Goal: Task Accomplishment & Management: Complete application form

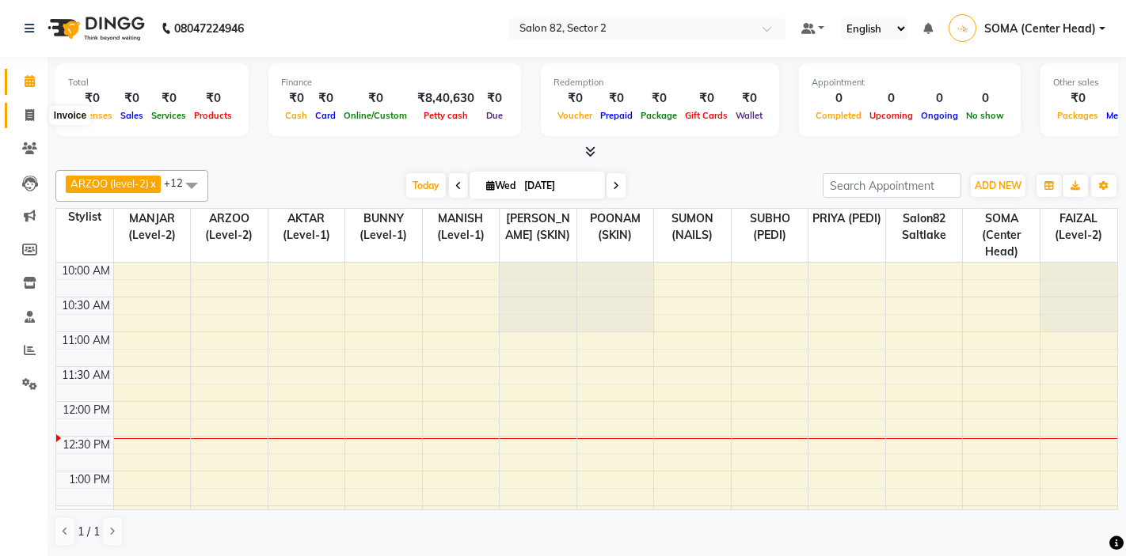
click at [27, 116] on icon at bounding box center [29, 115] width 9 height 12
select select "service"
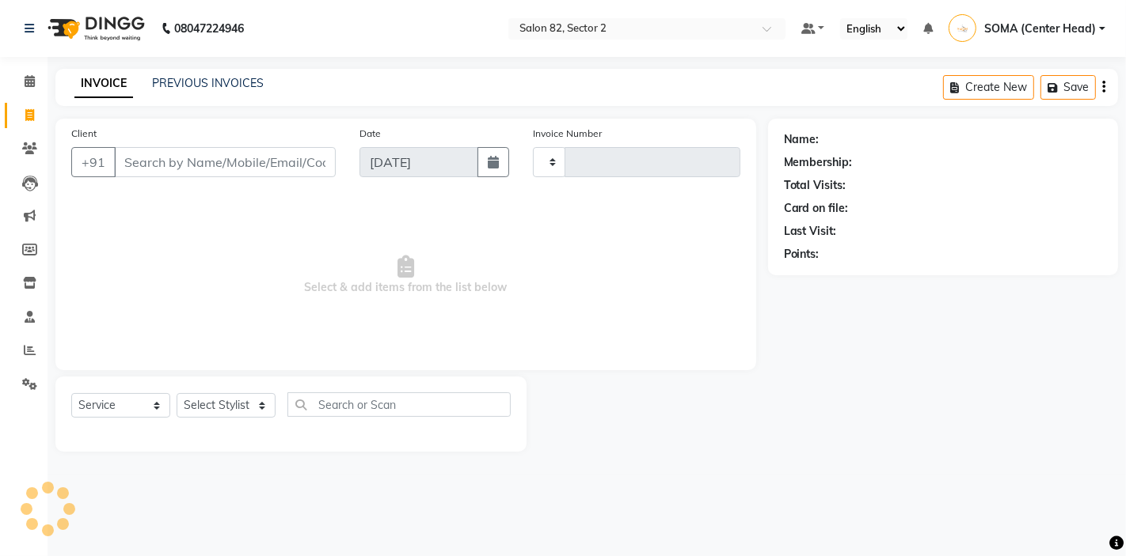
type input "1699"
select select "8703"
click at [150, 164] on input "Client" at bounding box center [225, 162] width 222 height 30
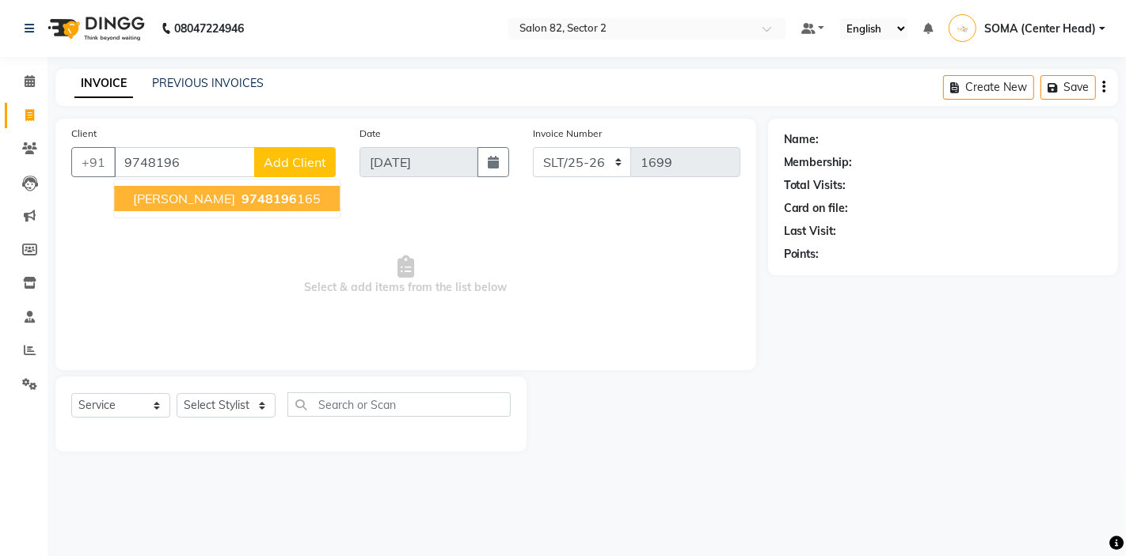
click at [158, 203] on span "sonali" at bounding box center [184, 199] width 102 height 16
type input "9748196165"
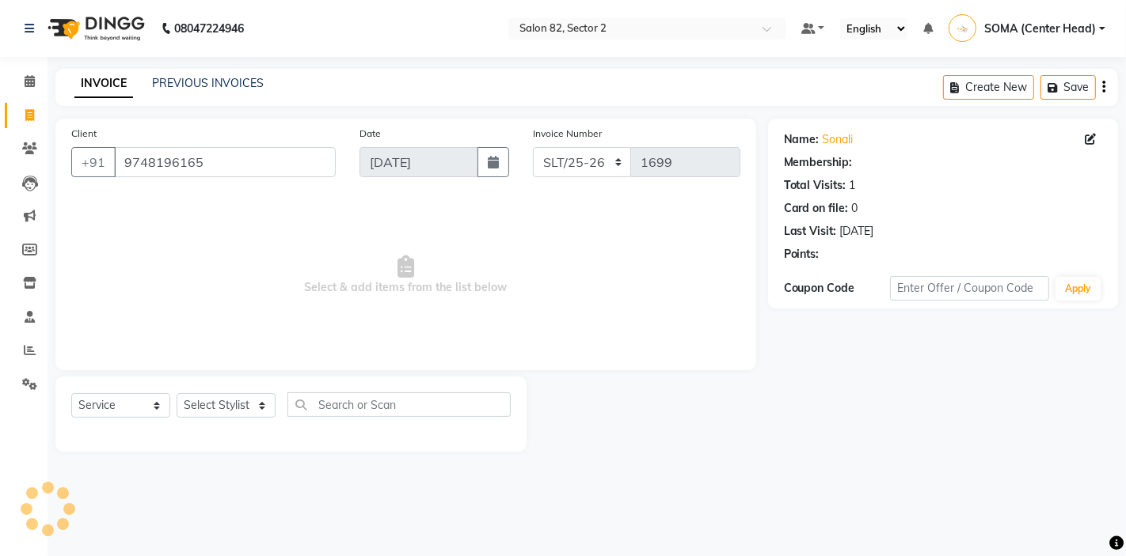
select select "1: Object"
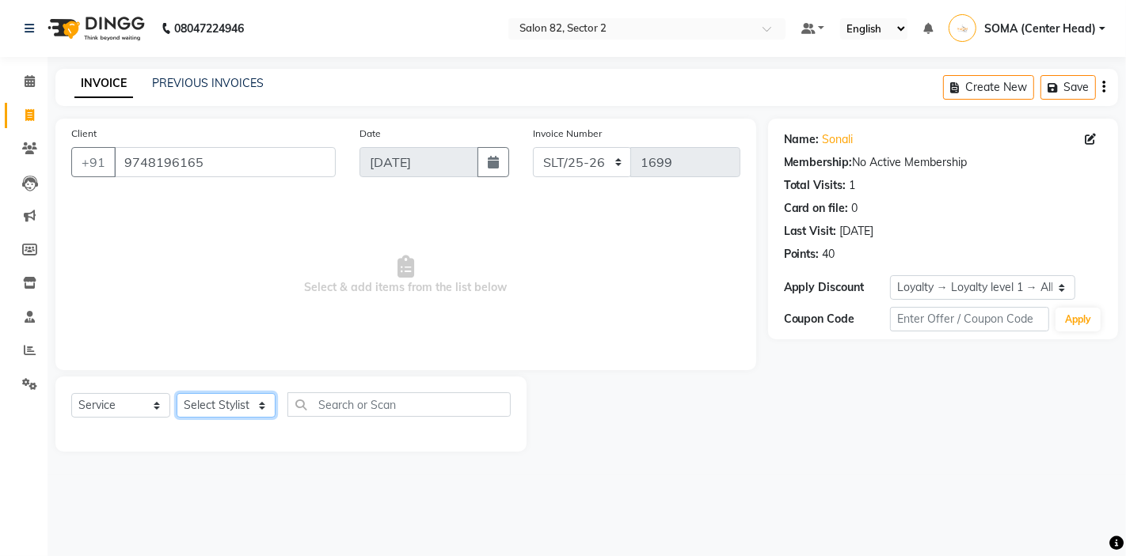
click at [226, 409] on select "Select Stylist AKTAR (level-1) ARZOO (level-2) BUNNY (level-1) FAIZAL (level-2)…" at bounding box center [226, 405] width 99 height 25
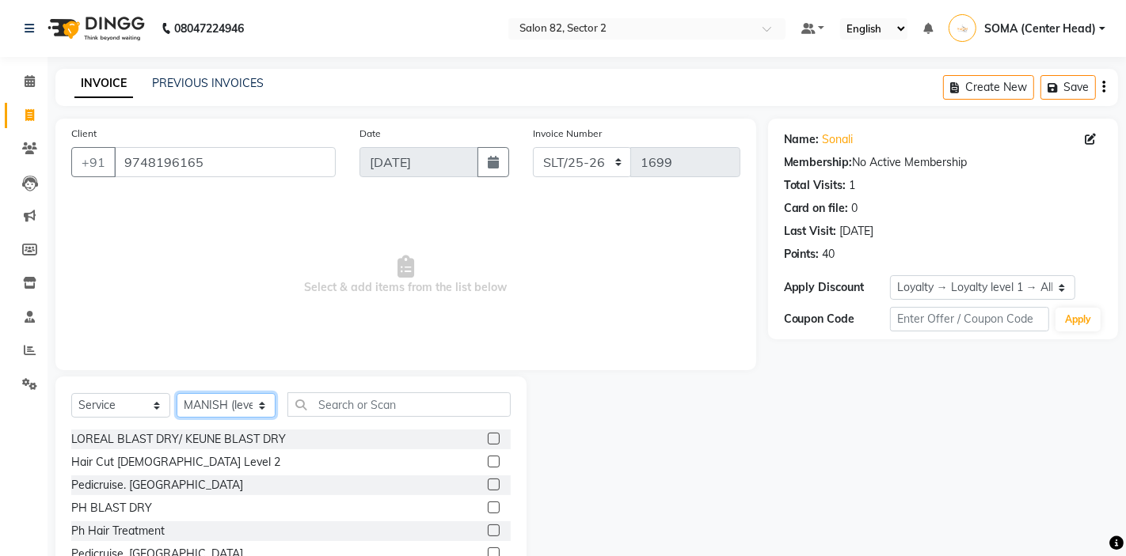
click at [227, 398] on select "Select Stylist AKTAR (level-1) ARZOO (level-2) BUNNY (level-1) FAIZAL (level-2)…" at bounding box center [226, 405] width 99 height 25
select select "33727"
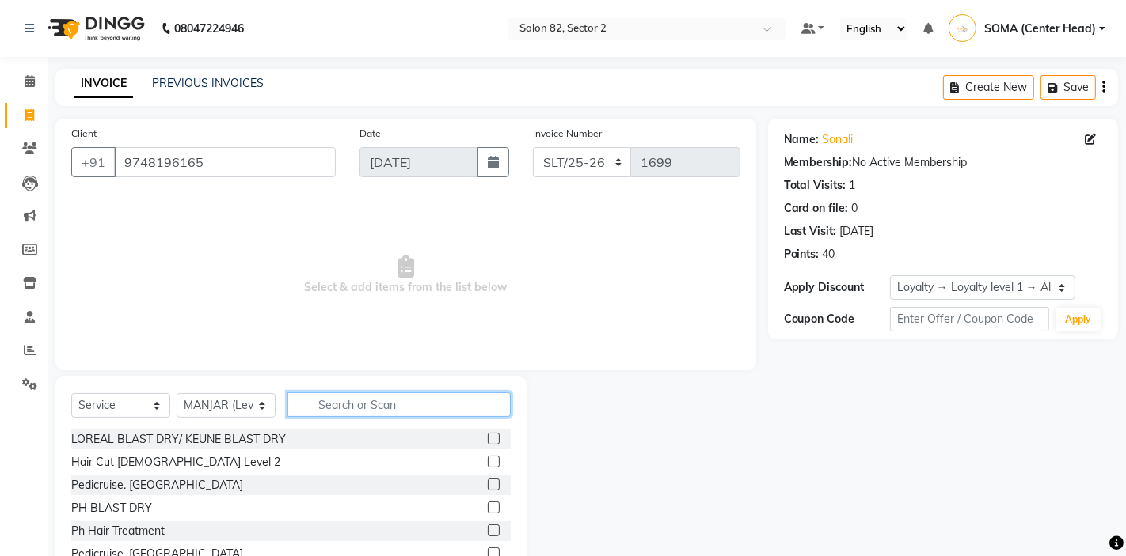
click at [402, 406] on input "text" at bounding box center [398, 405] width 223 height 25
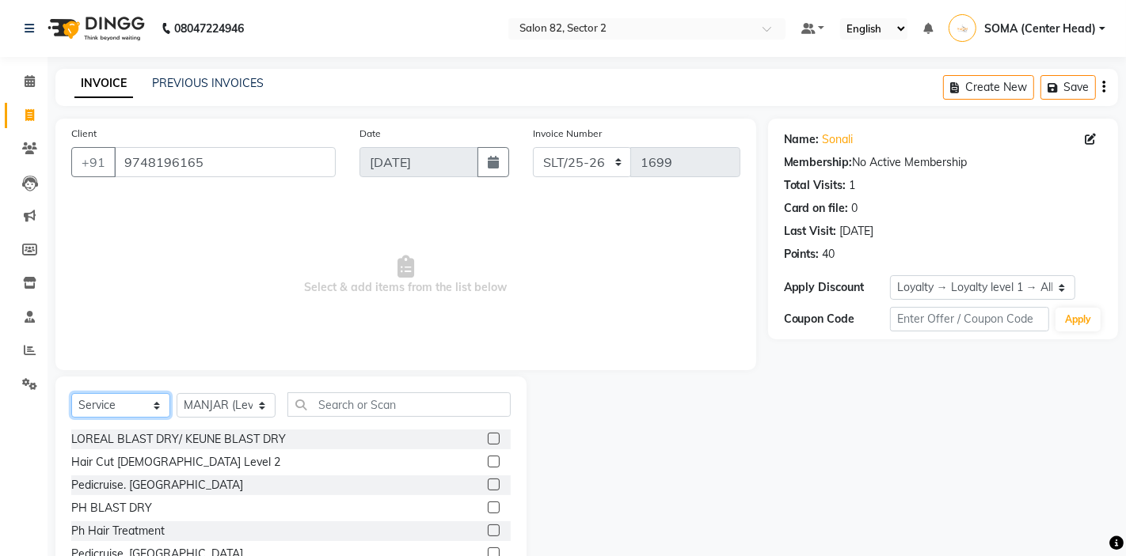
click at [119, 412] on select "Select Service Product Membership Package Voucher Prepaid Gift Card" at bounding box center [120, 405] width 99 height 25
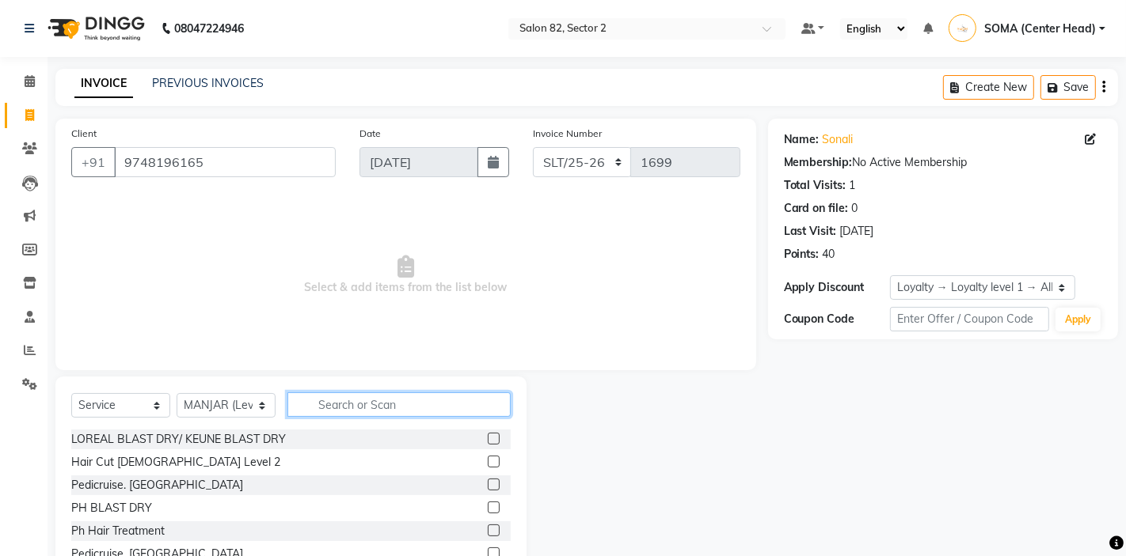
click at [332, 405] on input "text" at bounding box center [398, 405] width 223 height 25
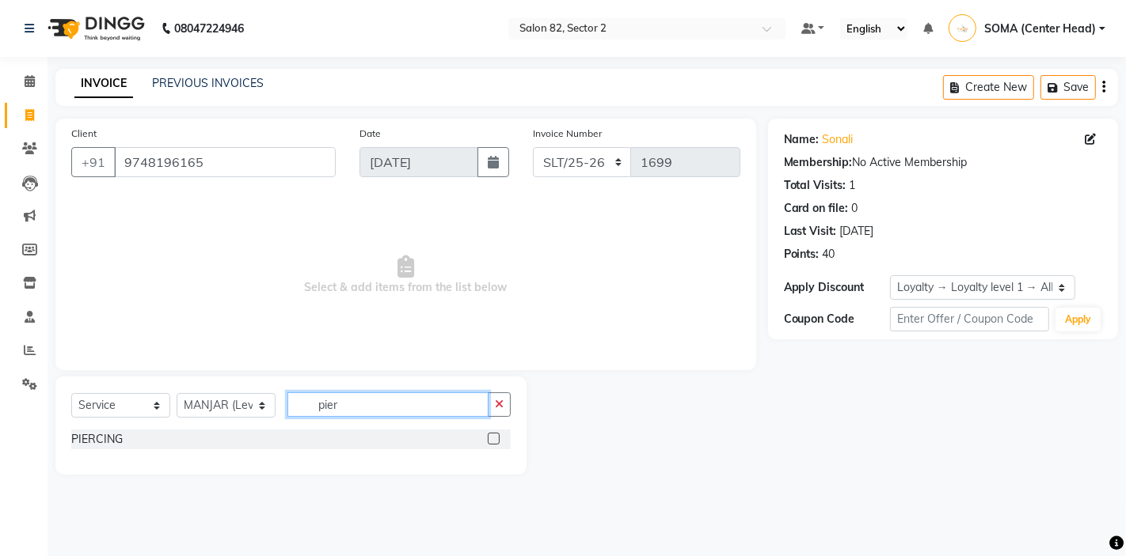
type input "pier"
click at [493, 437] on label at bounding box center [494, 439] width 12 height 12
click at [493, 437] on input "checkbox" at bounding box center [493, 440] width 10 height 10
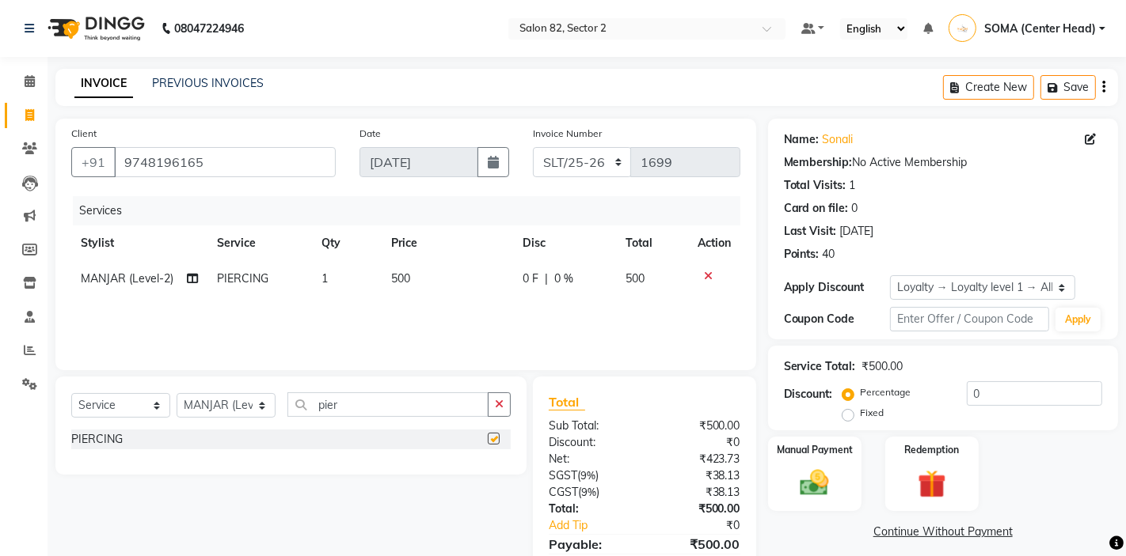
checkbox input "false"
click at [133, 404] on select "Select Service Product Membership Package Voucher Prepaid Gift Card" at bounding box center [120, 405] width 99 height 25
select select "product"
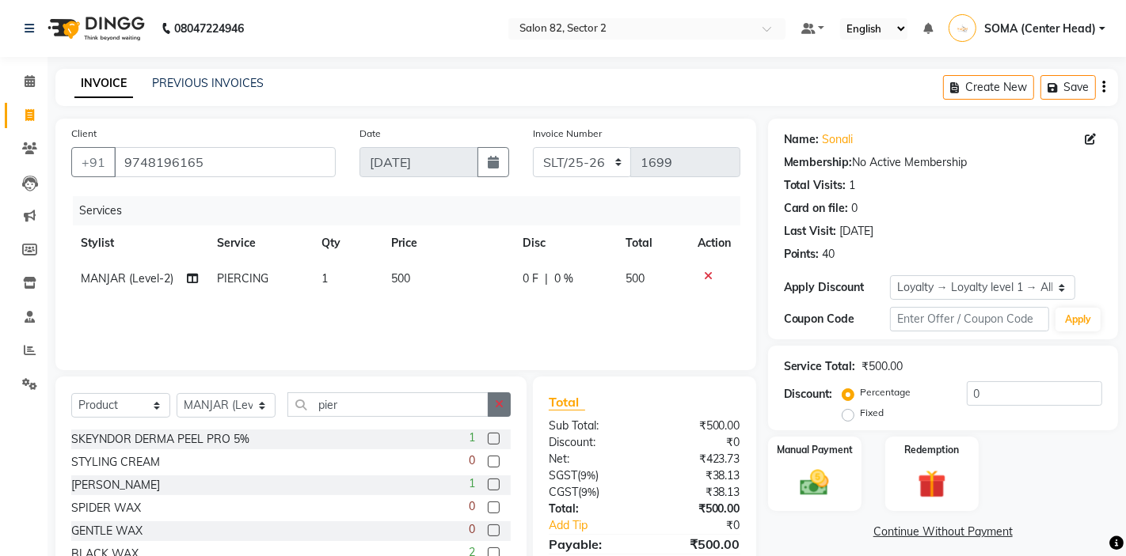
click at [497, 402] on icon "button" at bounding box center [499, 404] width 9 height 11
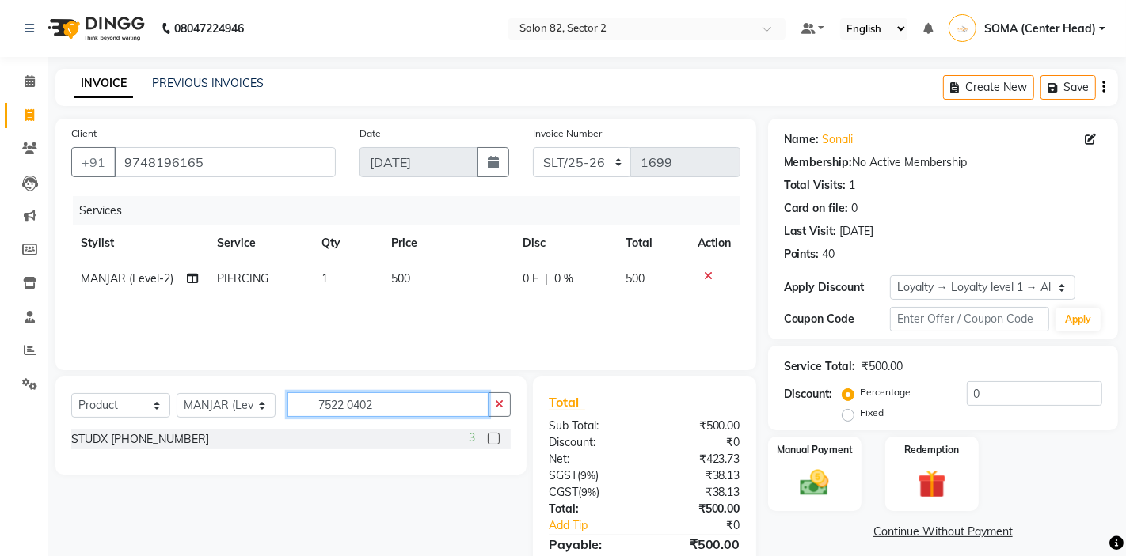
type input "7522 0402"
click at [492, 434] on label at bounding box center [494, 439] width 12 height 12
click at [492, 435] on input "checkbox" at bounding box center [493, 440] width 10 height 10
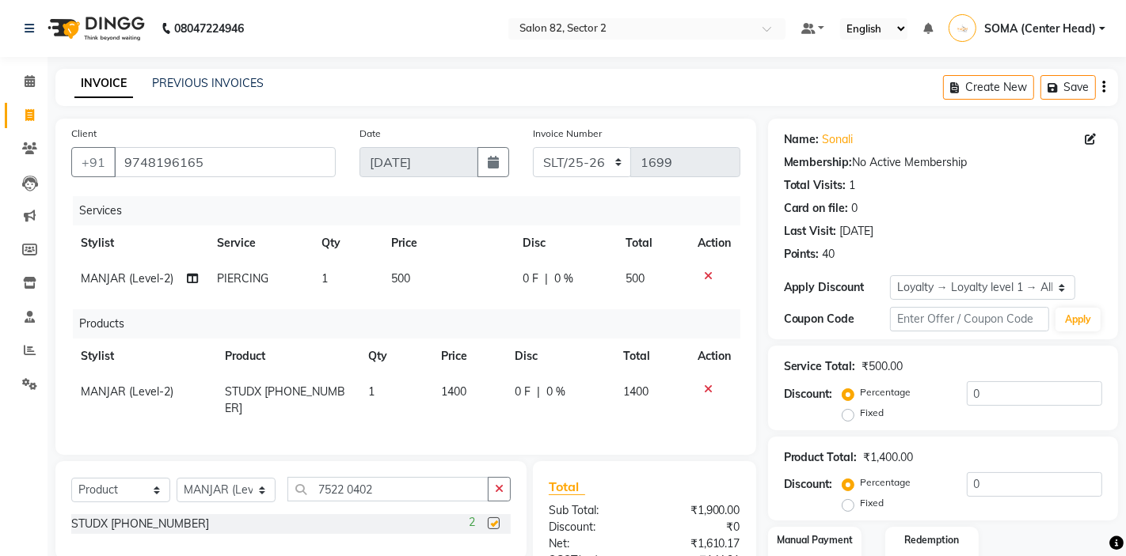
checkbox input "false"
click at [477, 393] on td "1400" at bounding box center [468, 400] width 74 height 52
select select "33727"
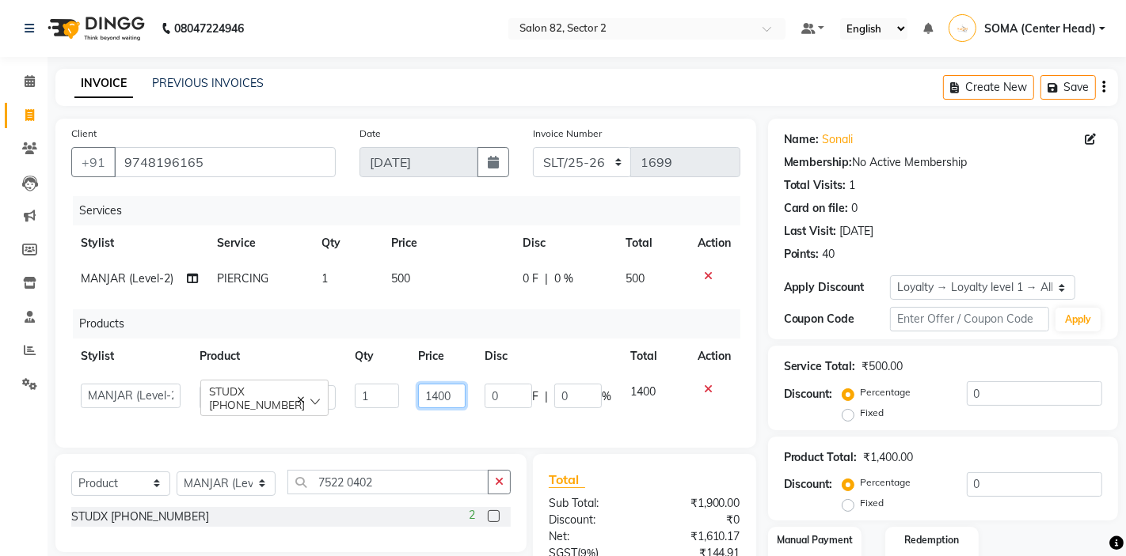
click at [454, 397] on input "1400" at bounding box center [441, 396] width 47 height 25
type input "1500"
click at [511, 336] on div "Products" at bounding box center [412, 324] width 679 height 29
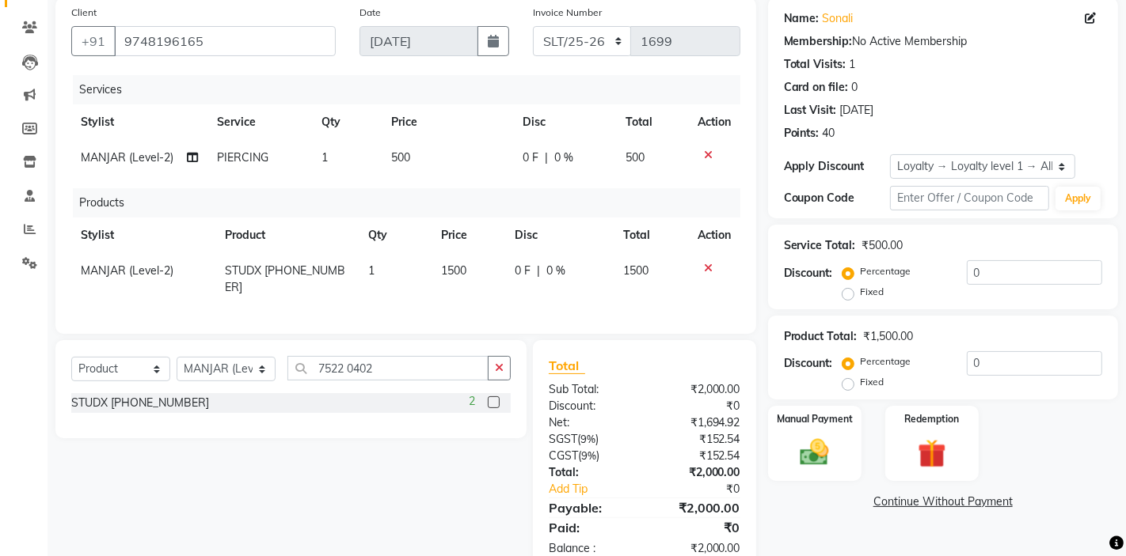
scroll to position [145, 0]
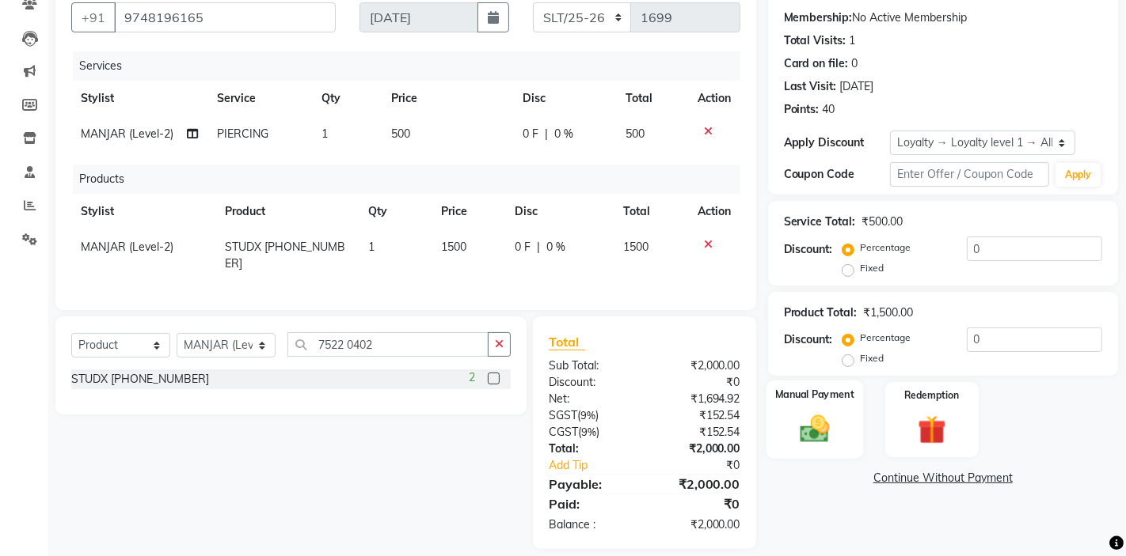
click at [796, 421] on img at bounding box center [814, 429] width 48 height 34
click at [895, 478] on span "UPI" at bounding box center [895, 479] width 25 height 18
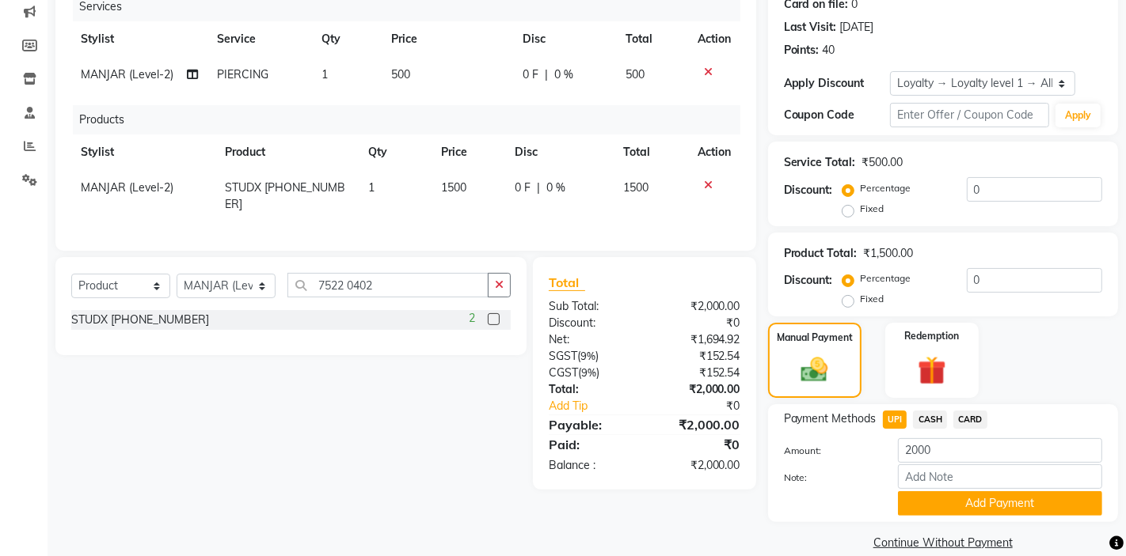
scroll to position [207, 0]
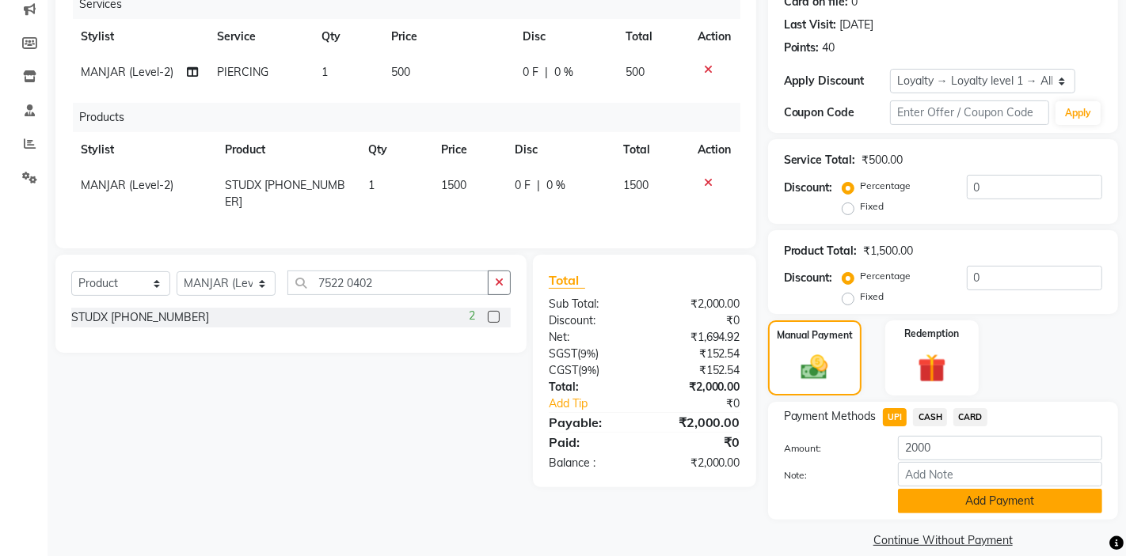
click at [954, 500] on button "Add Payment" at bounding box center [1000, 501] width 204 height 25
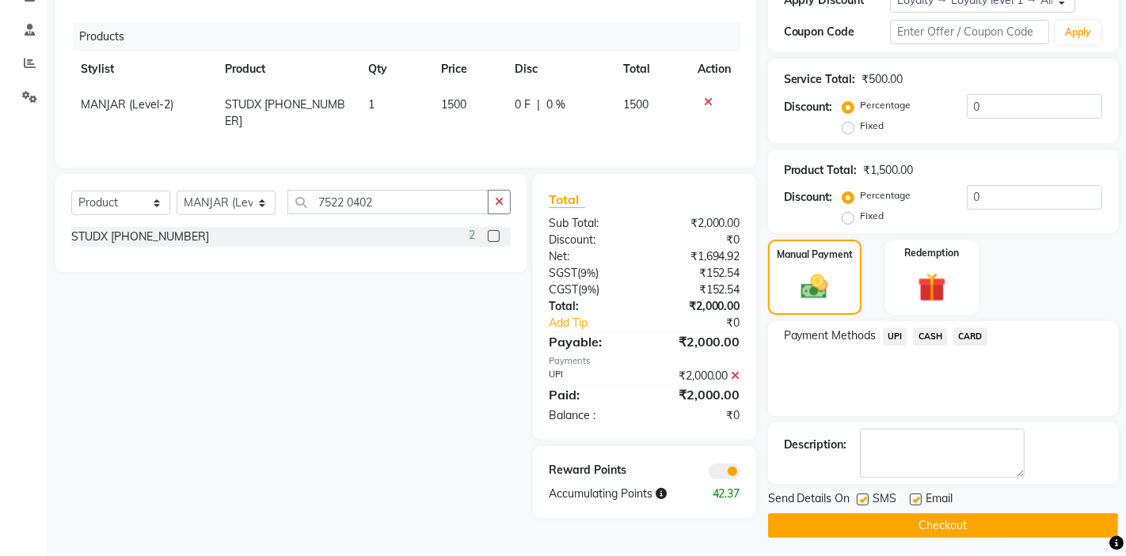
scroll to position [293, 0]
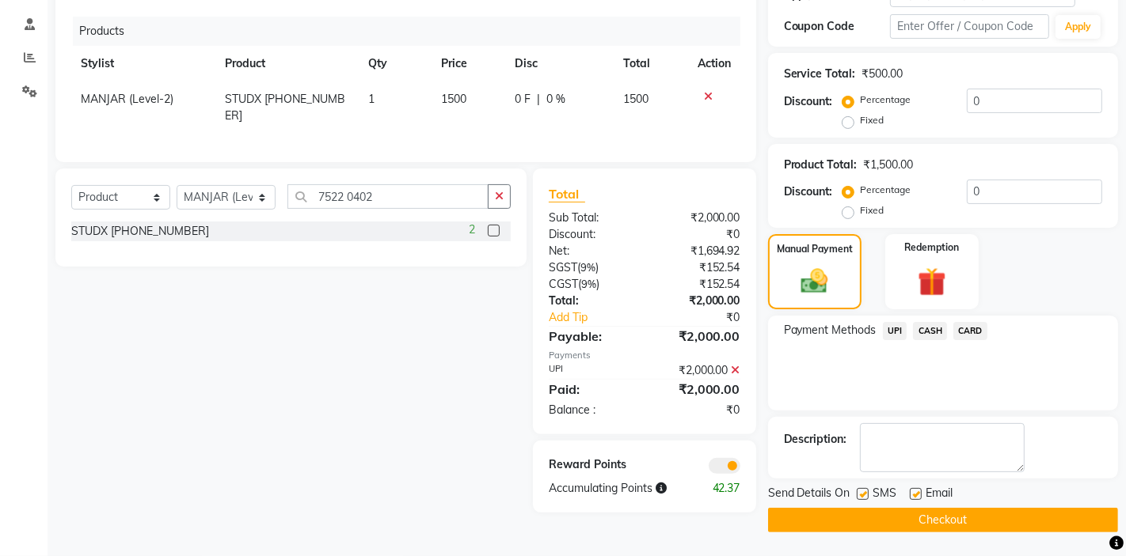
click at [906, 520] on button "Checkout" at bounding box center [943, 520] width 350 height 25
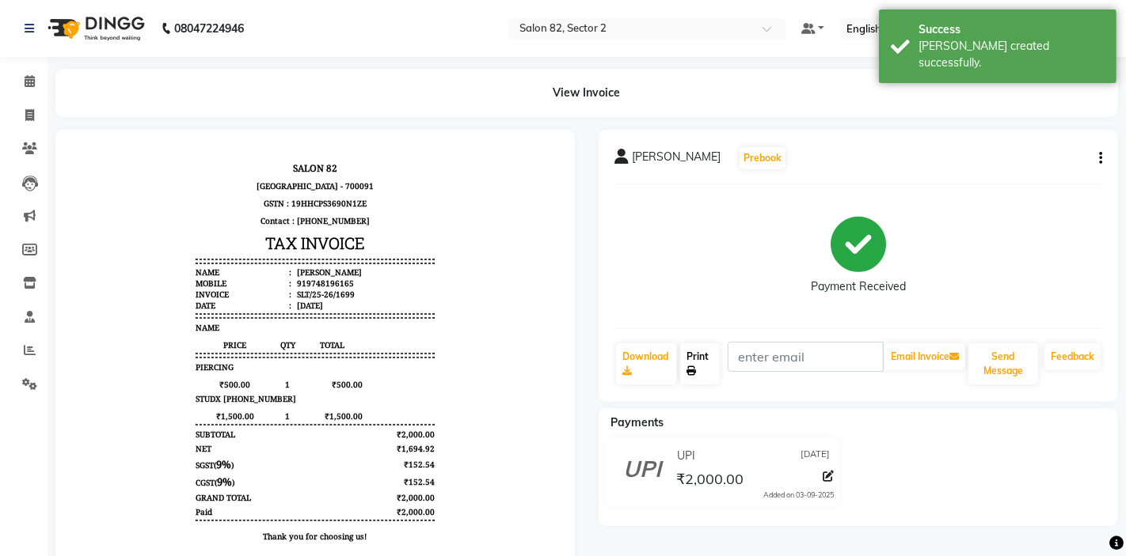
click at [697, 363] on link "Print" at bounding box center [700, 364] width 40 height 41
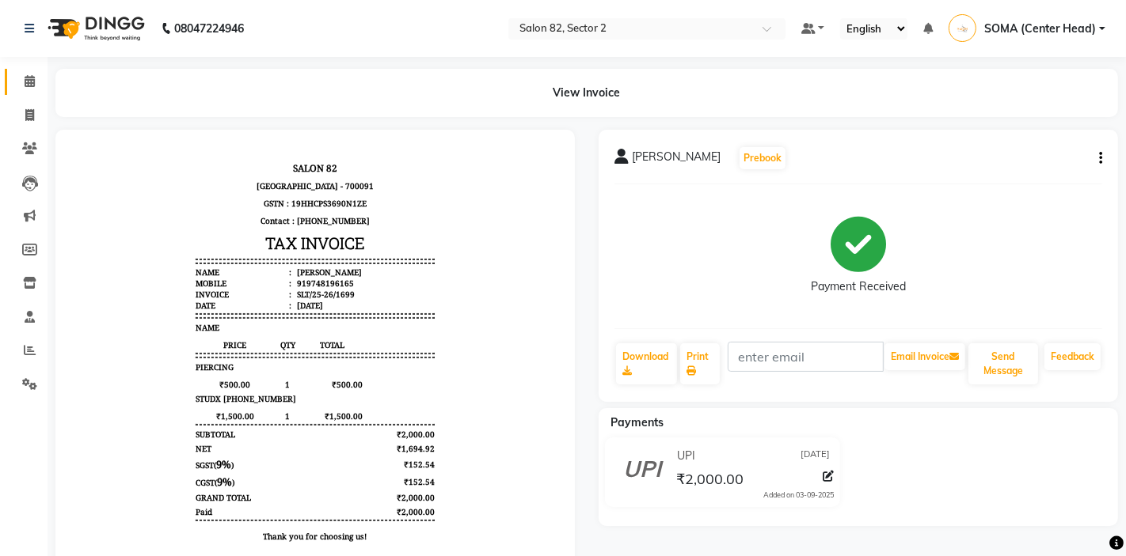
click at [32, 81] on icon at bounding box center [30, 81] width 10 height 12
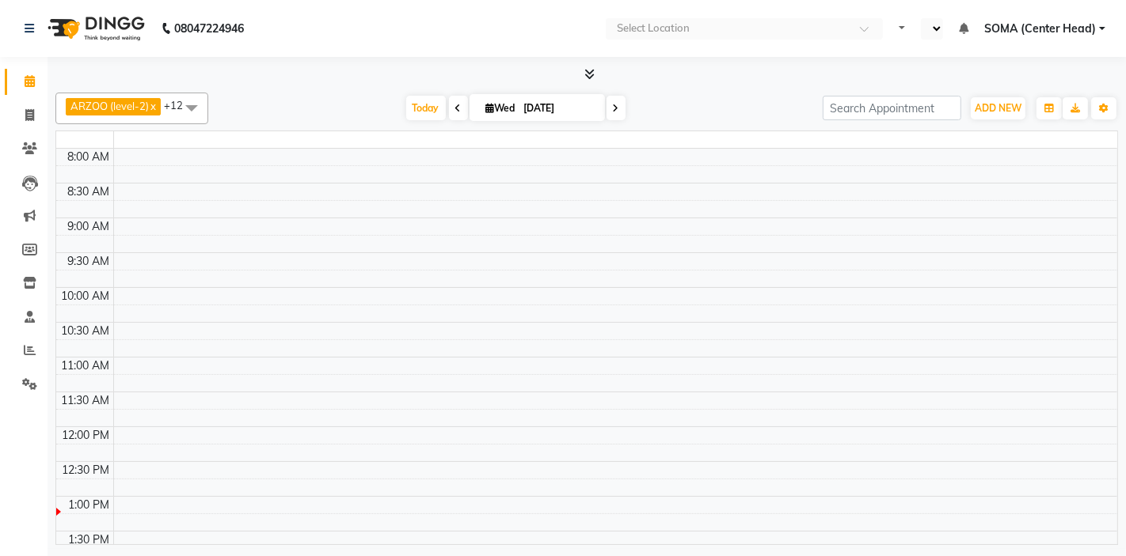
select select "en"
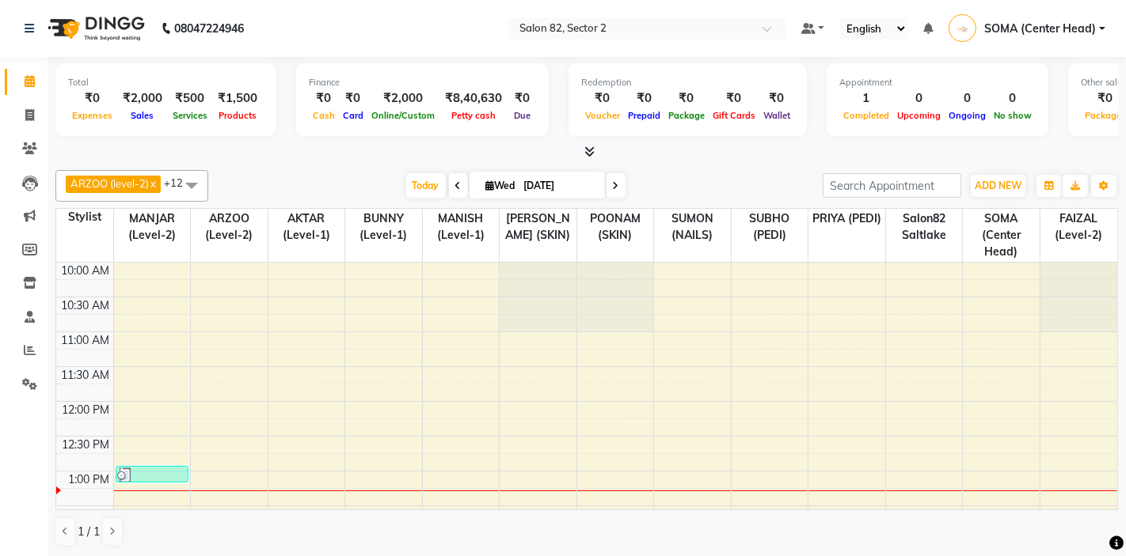
scroll to position [1, 0]
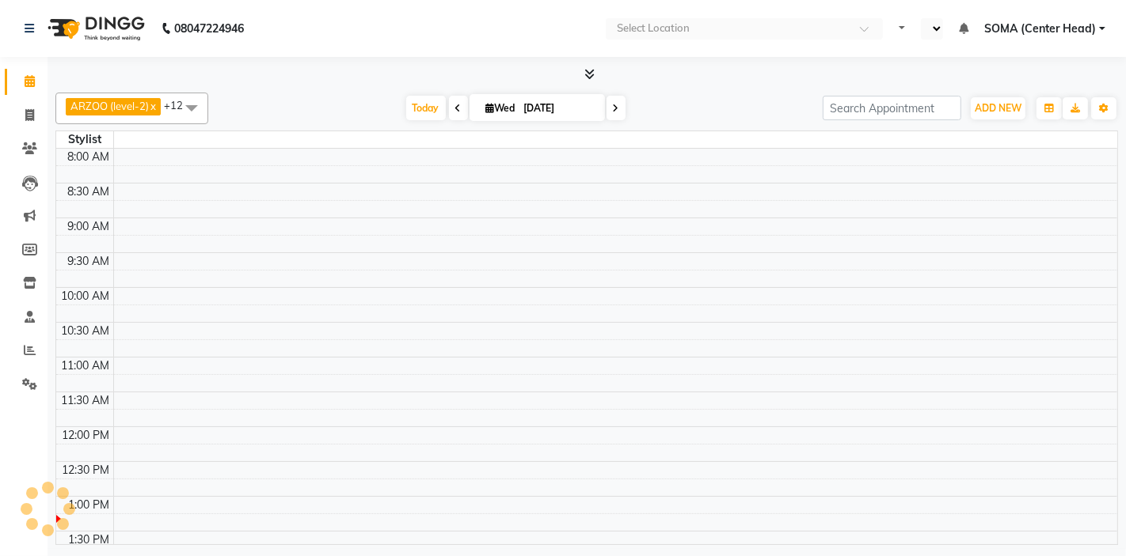
select select "en"
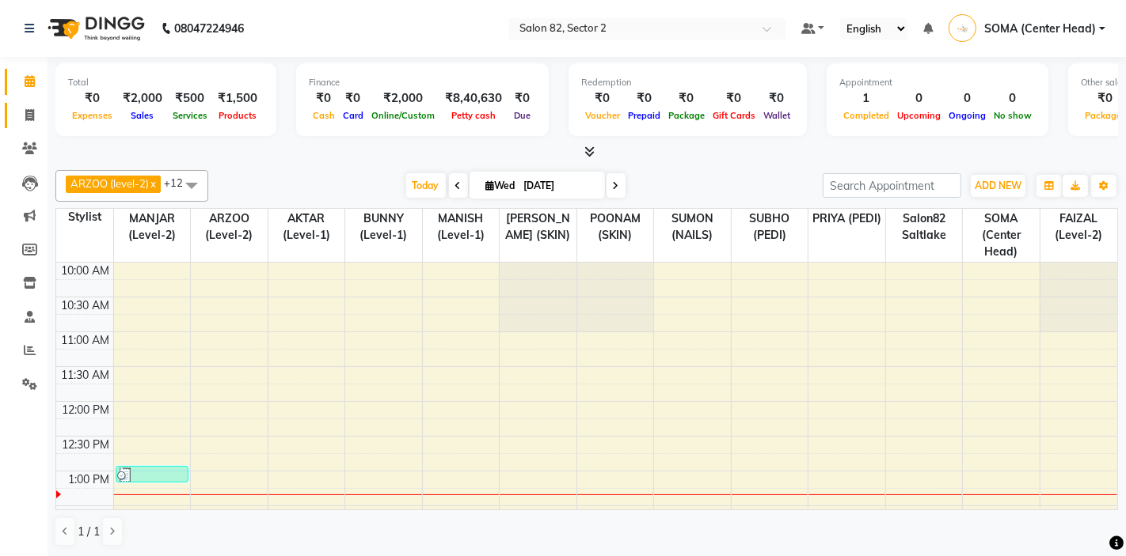
click at [28, 117] on icon at bounding box center [29, 115] width 9 height 12
select select "service"
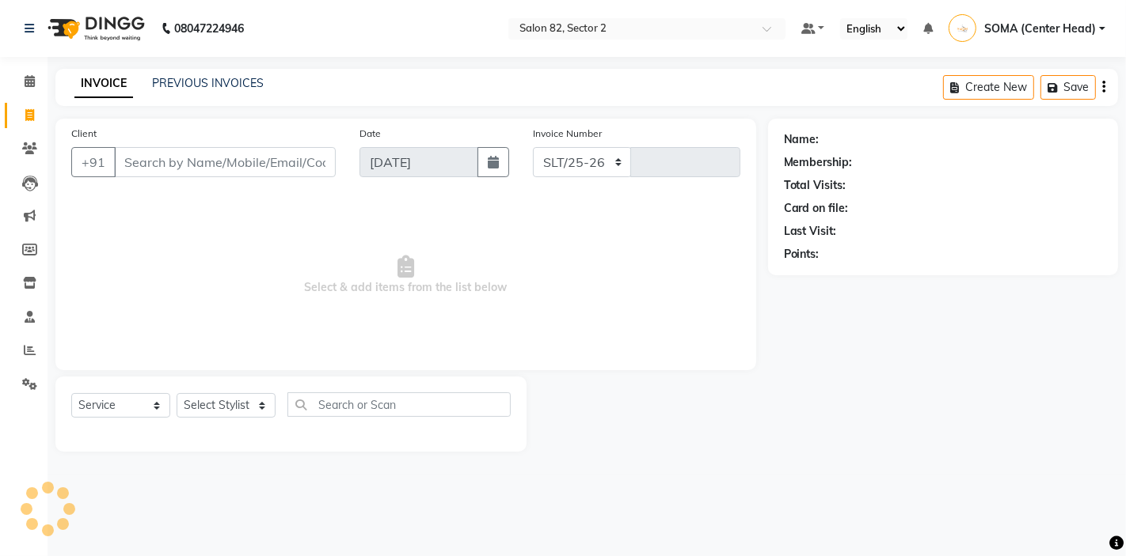
select select "8703"
type input "1700"
click at [174, 162] on input "Client" at bounding box center [225, 162] width 222 height 30
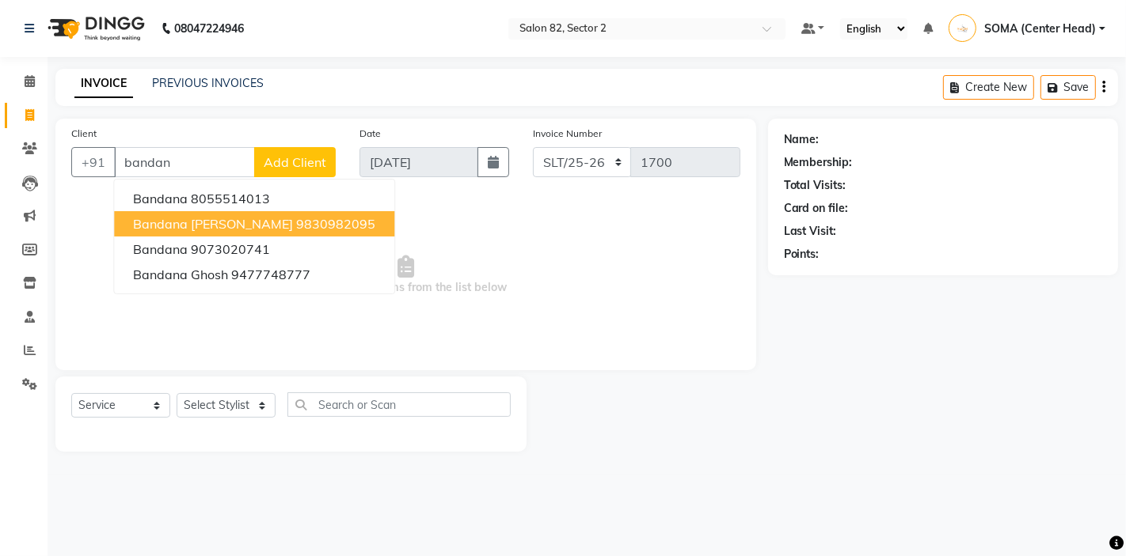
click at [199, 220] on span "Bandana [PERSON_NAME]" at bounding box center [213, 224] width 160 height 16
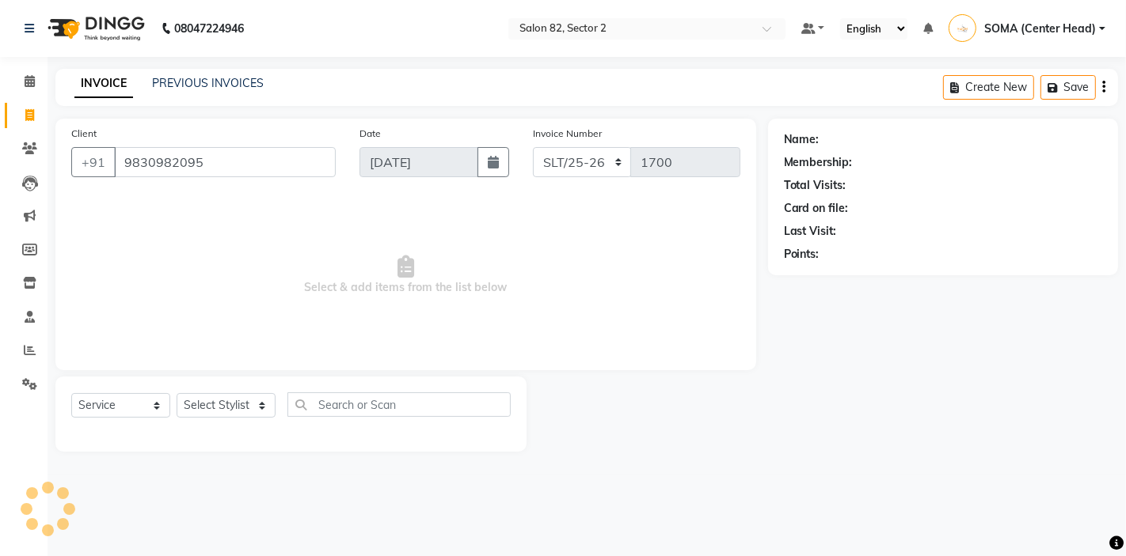
type input "9830982095"
select select "1: Object"
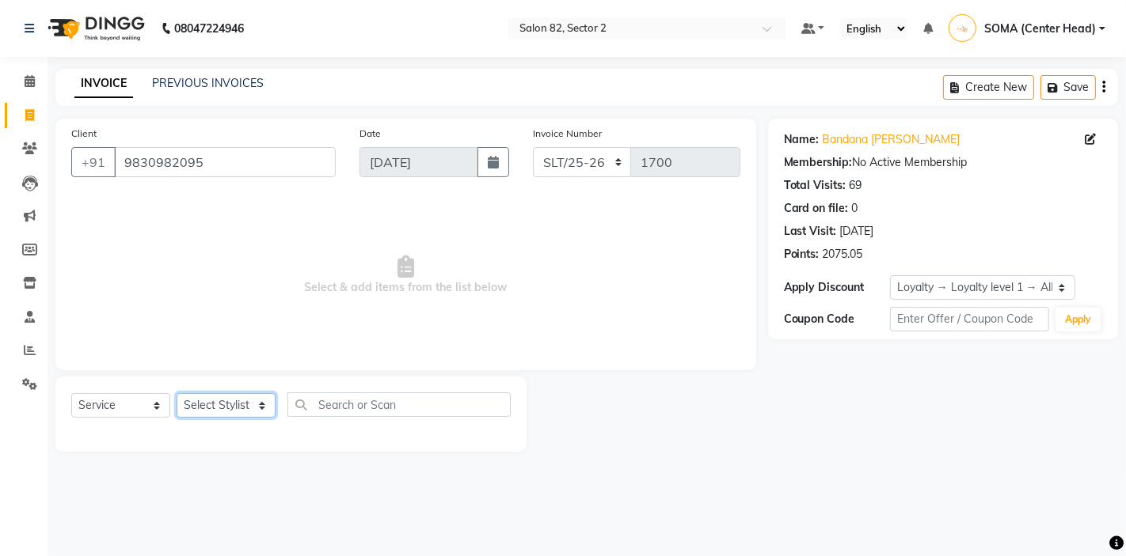
click at [220, 411] on select "Select Stylist AKTAR (level-1) ARZOO (level-2) BUNNY (level-1) FAIZAL (level-2)…" at bounding box center [226, 405] width 99 height 25
select select "83820"
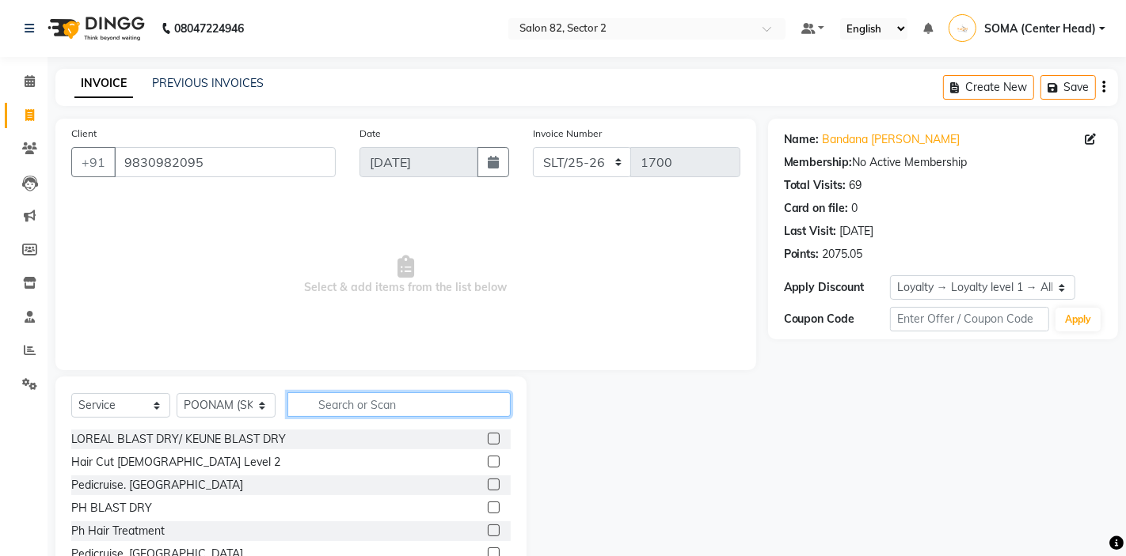
click at [359, 398] on input "text" at bounding box center [398, 405] width 223 height 25
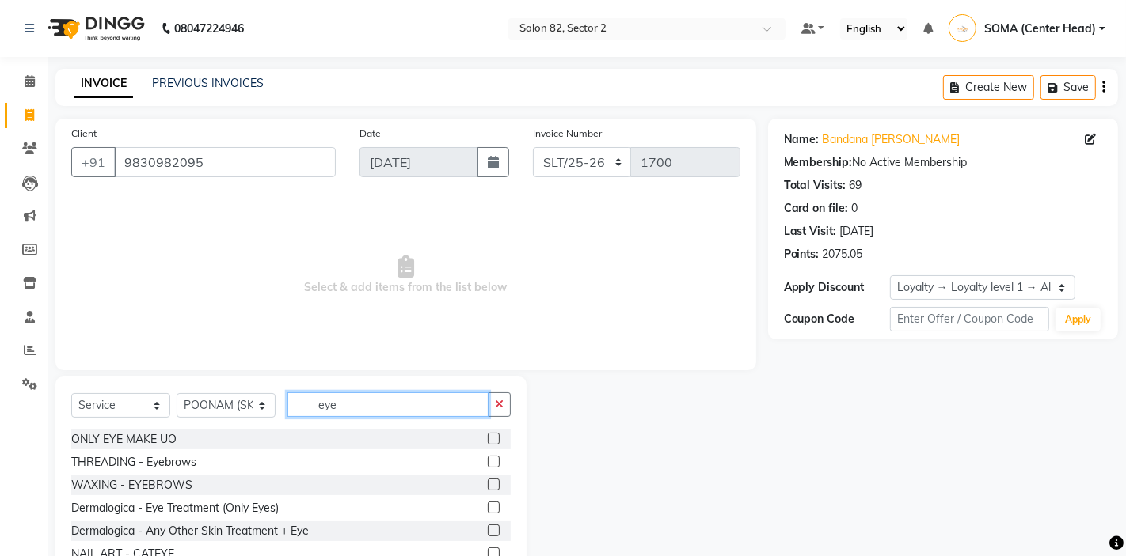
type input "eye"
click at [494, 461] on label at bounding box center [494, 462] width 12 height 12
click at [494, 461] on input "checkbox" at bounding box center [493, 463] width 10 height 10
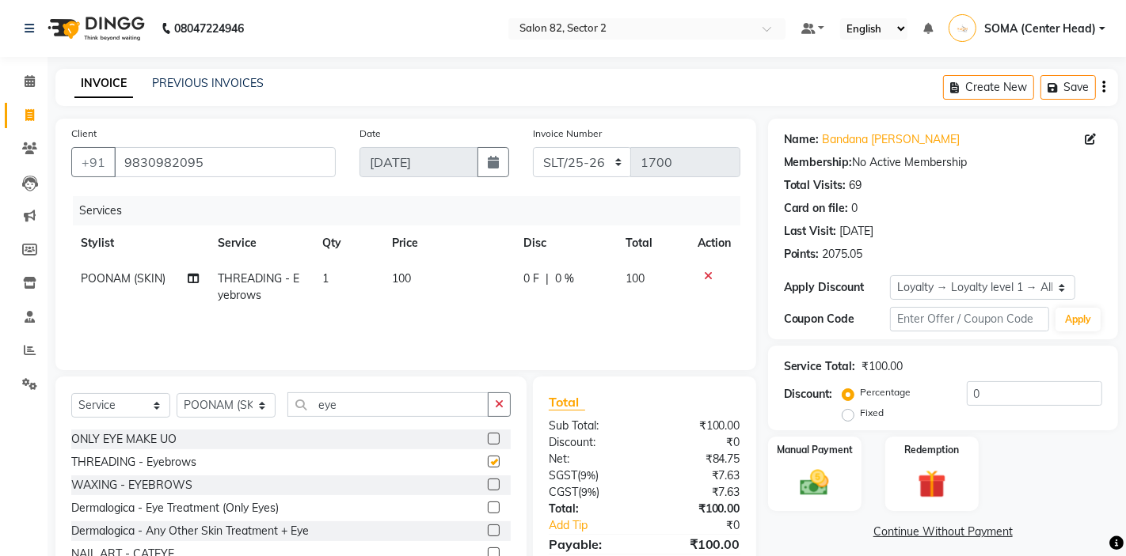
checkbox input "false"
click at [705, 277] on icon at bounding box center [708, 276] width 9 height 11
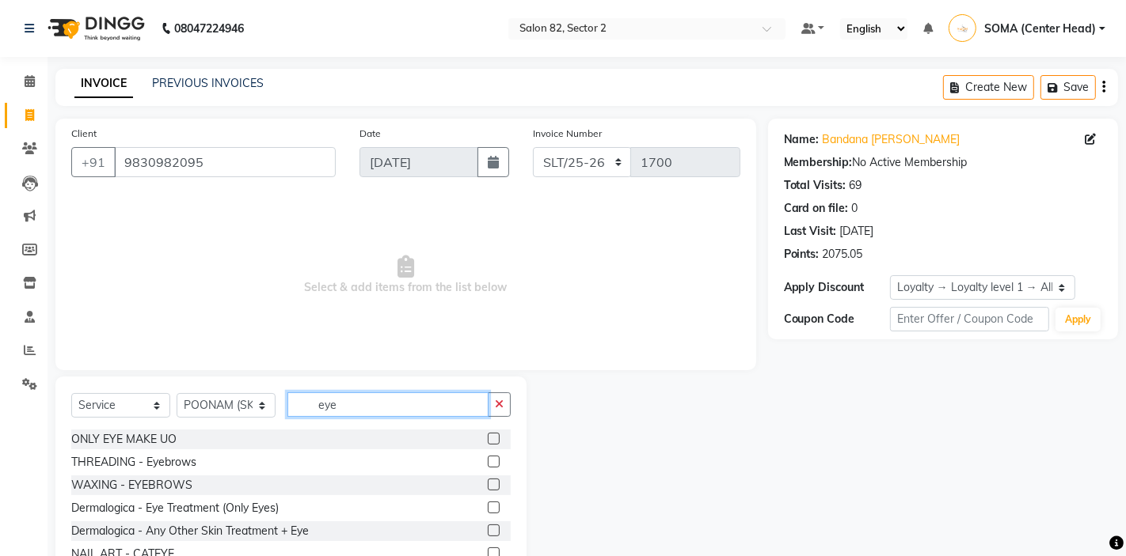
click at [370, 405] on input "eye" at bounding box center [387, 405] width 201 height 25
type input "e"
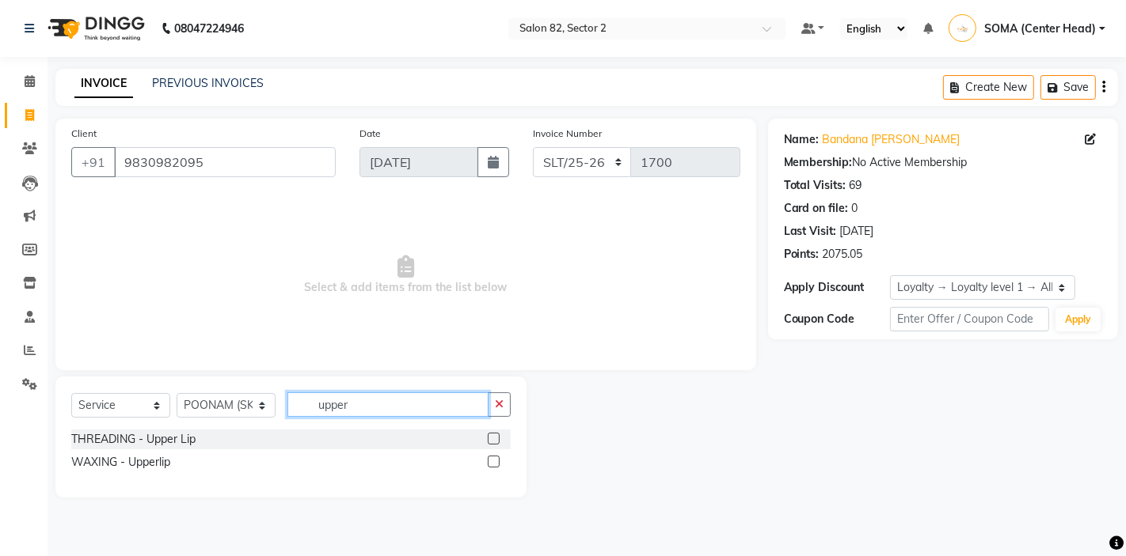
type input "upper"
click at [496, 462] on label at bounding box center [494, 462] width 12 height 12
click at [496, 462] on input "checkbox" at bounding box center [493, 463] width 10 height 10
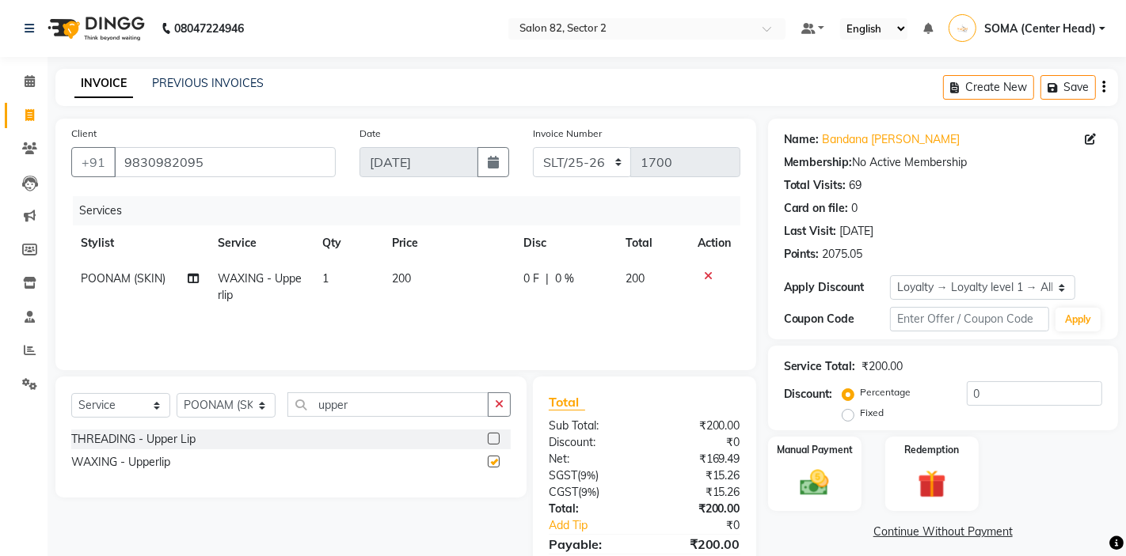
checkbox input "false"
click at [500, 409] on icon "button" at bounding box center [499, 404] width 9 height 11
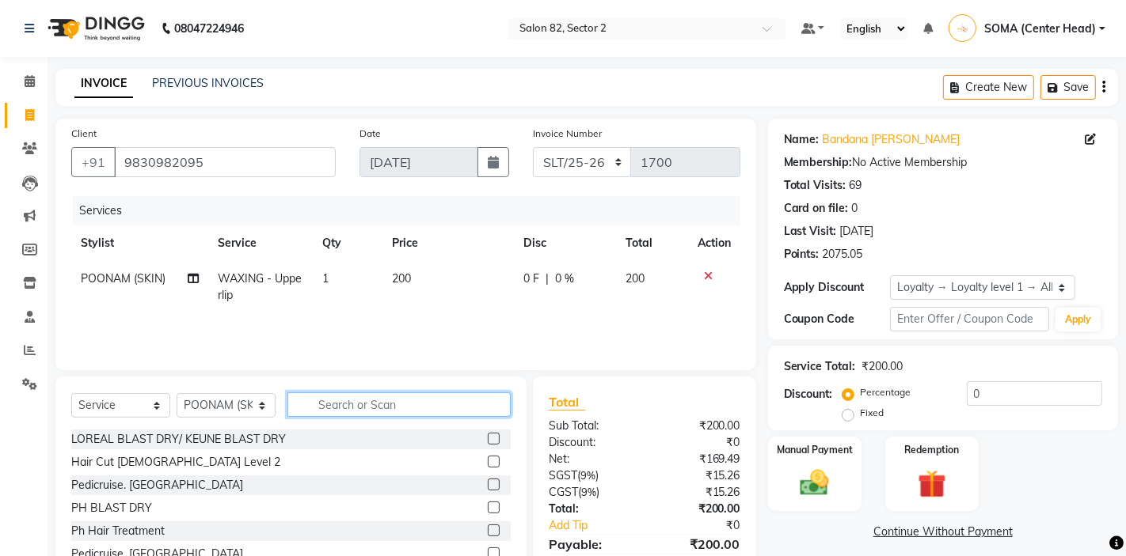
click at [500, 409] on input "text" at bounding box center [398, 405] width 223 height 25
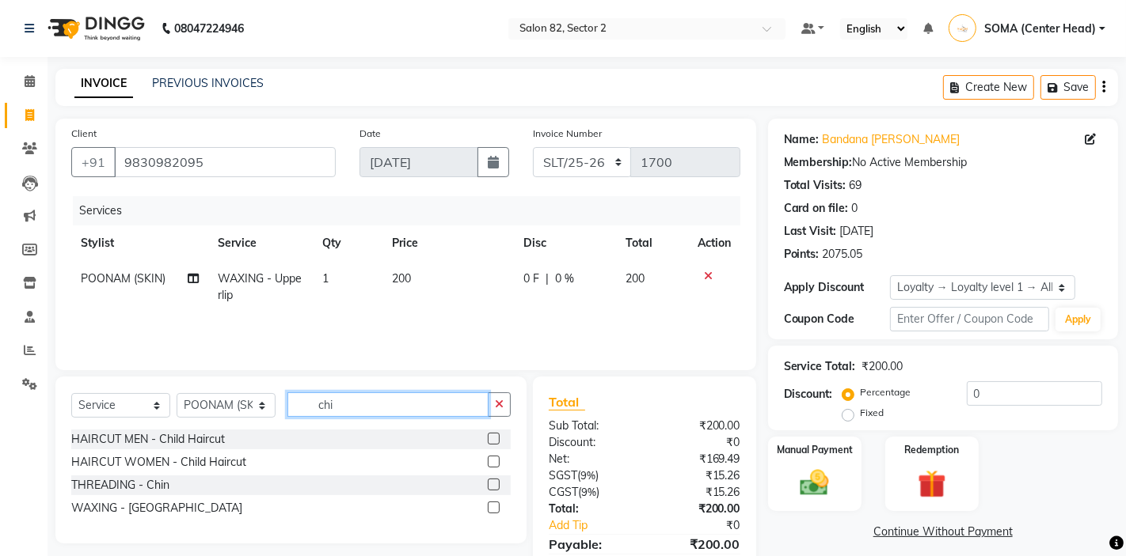
type input "chi"
click at [496, 506] on label at bounding box center [494, 508] width 12 height 12
click at [496, 506] on input "checkbox" at bounding box center [493, 508] width 10 height 10
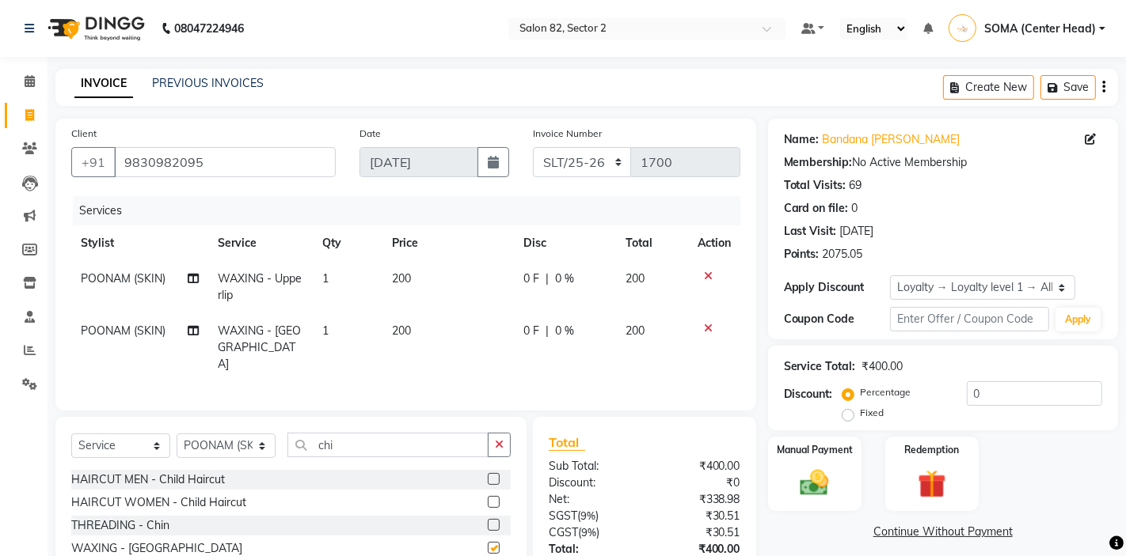
checkbox input "false"
click at [501, 439] on icon "button" at bounding box center [499, 444] width 9 height 11
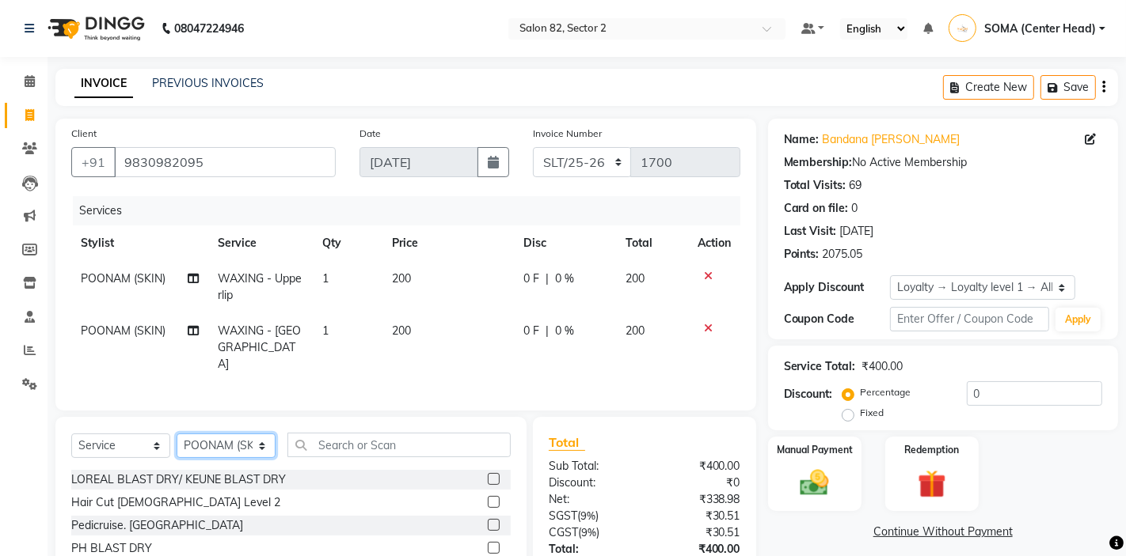
click at [220, 434] on select "Select Stylist AKTAR (level-1) ARZOO (level-2) BUNNY (level-1) FAIZAL (level-2)…" at bounding box center [226, 446] width 99 height 25
select select "33728"
click at [340, 433] on input "text" at bounding box center [398, 445] width 223 height 25
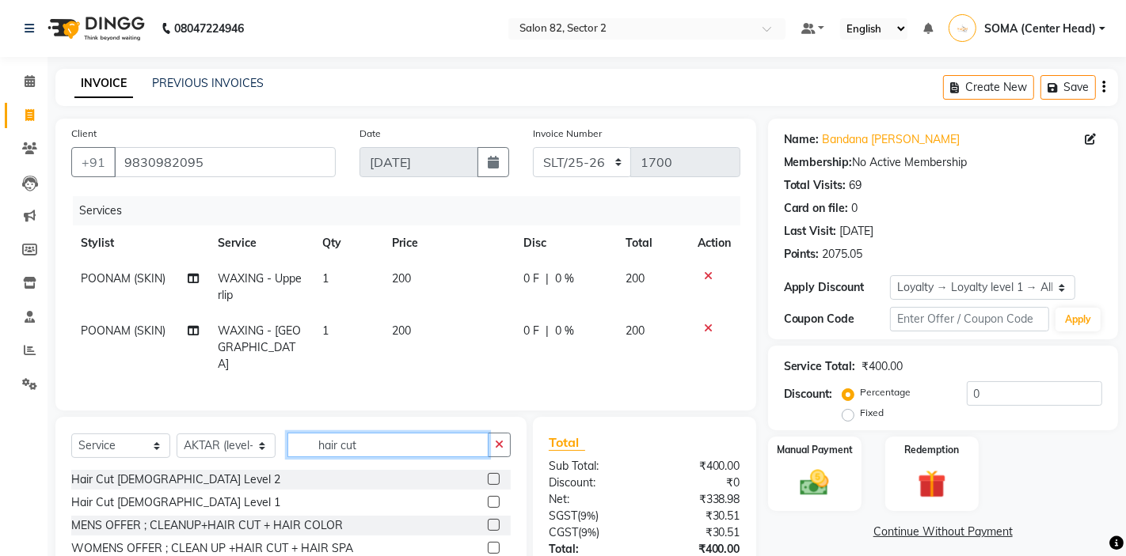
scroll to position [71, 0]
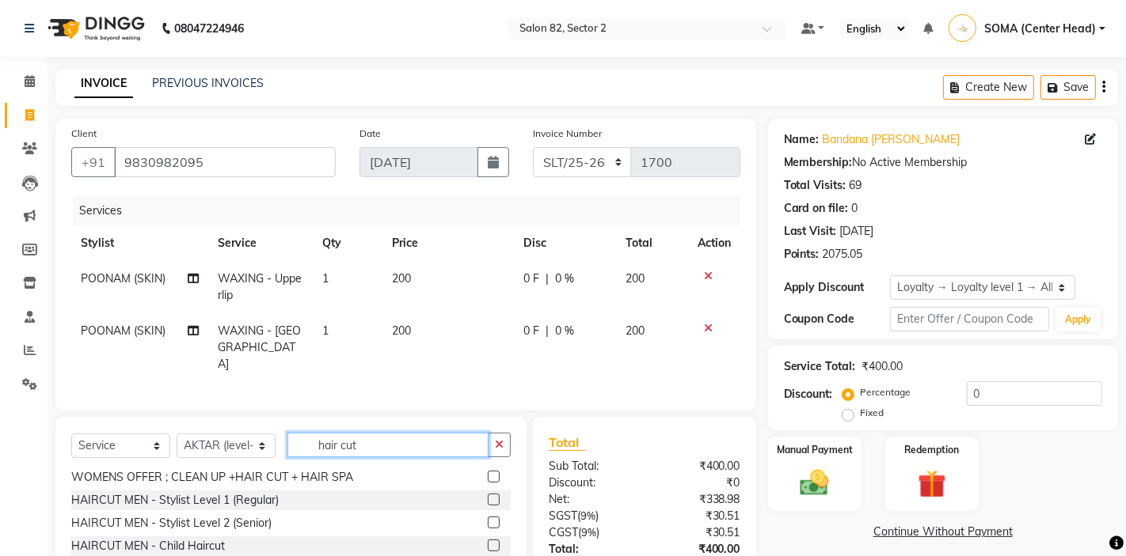
type input "hair cut"
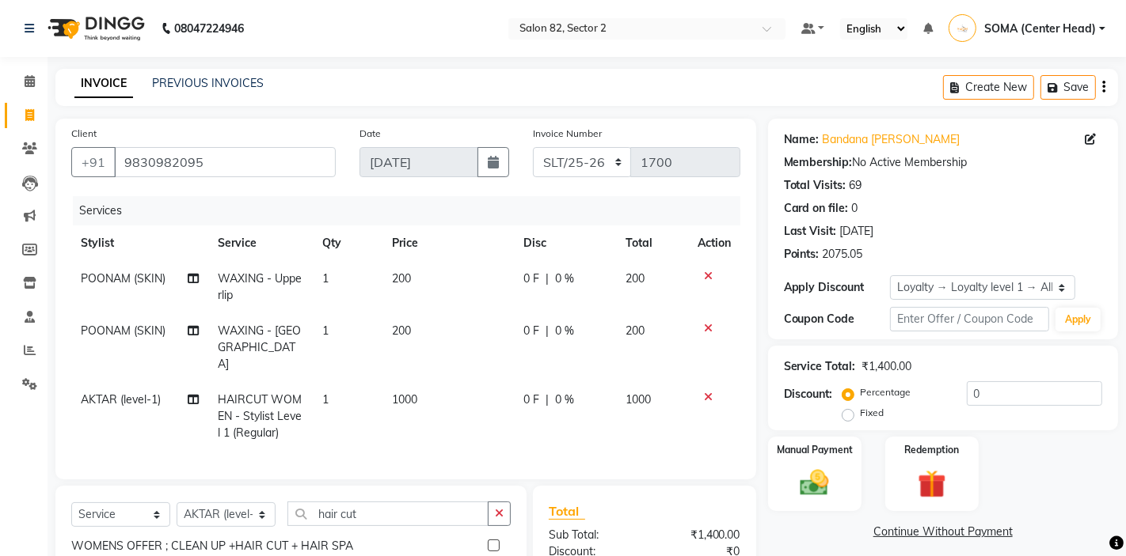
checkbox input "false"
click at [501, 508] on icon "button" at bounding box center [499, 513] width 9 height 11
type input "o"
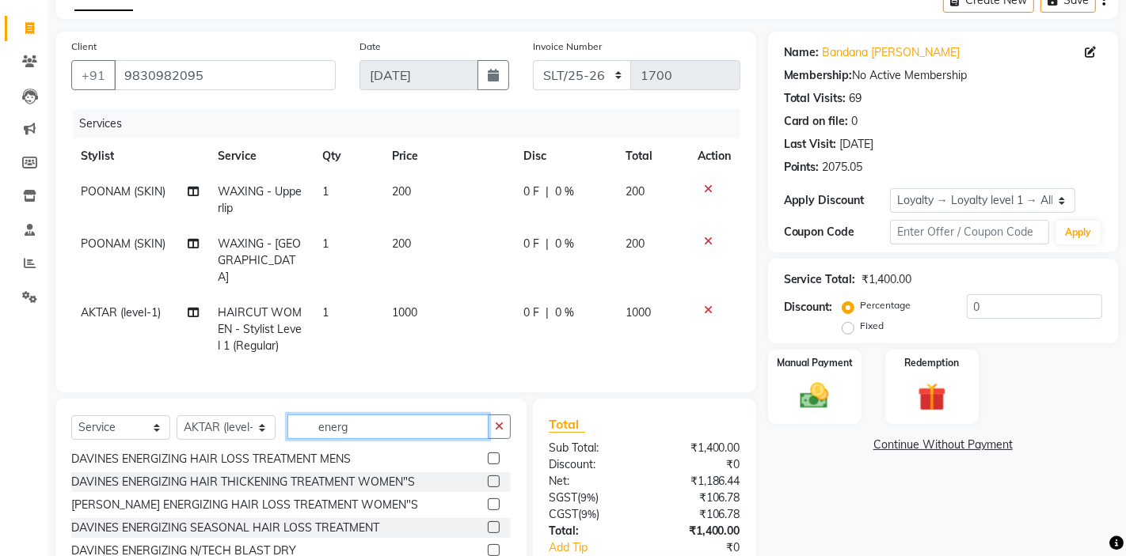
scroll to position [88, 0]
type input "energ"
click at [499, 521] on label at bounding box center [494, 527] width 12 height 12
click at [498, 522] on input "checkbox" at bounding box center [493, 527] width 10 height 10
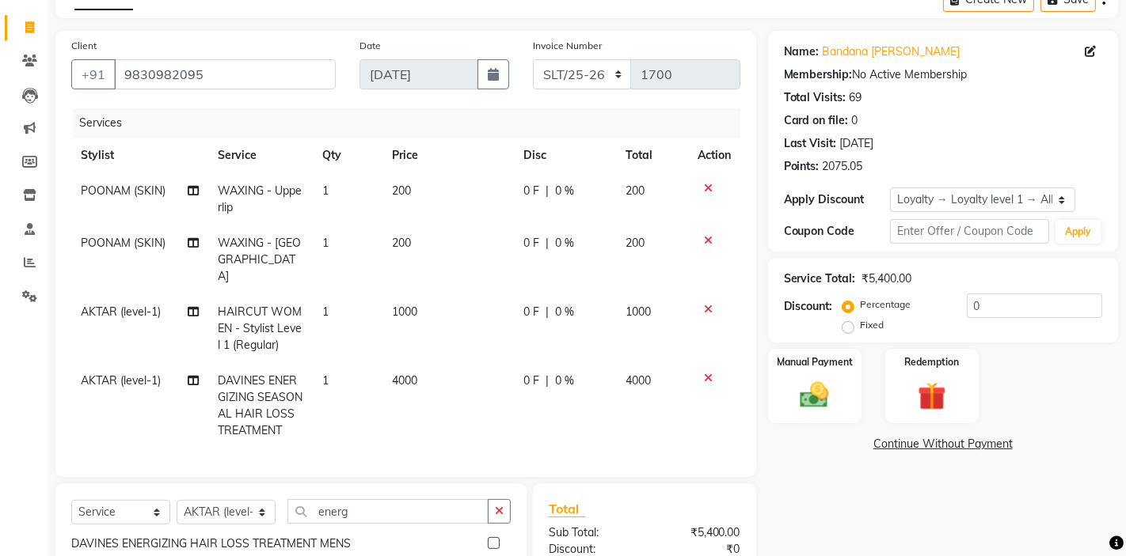
checkbox input "false"
click at [457, 363] on td "4000" at bounding box center [447, 405] width 131 height 85
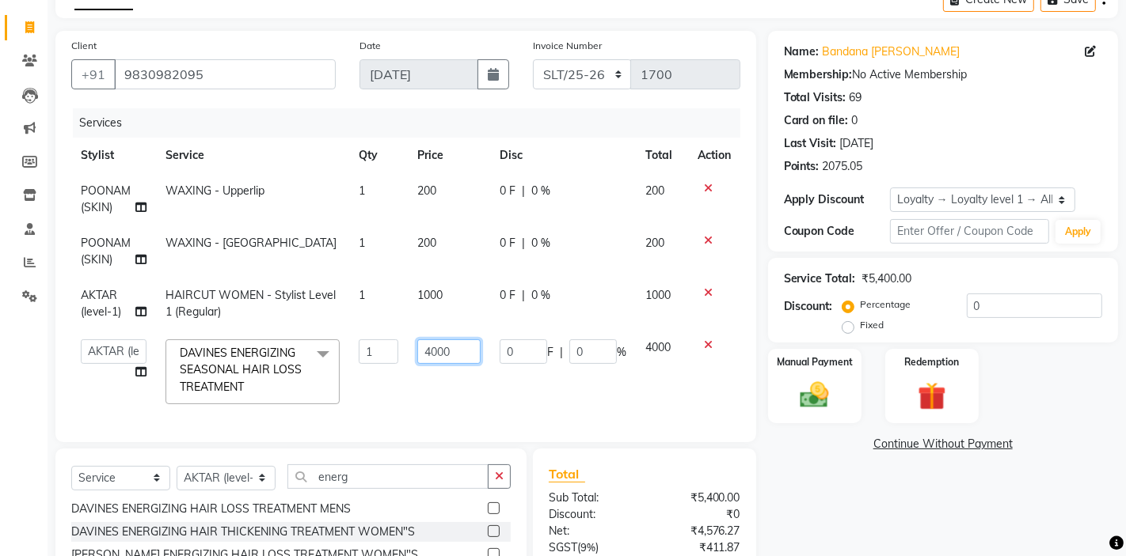
click at [461, 351] on input "4000" at bounding box center [448, 352] width 63 height 25
type input "4"
type input "3500"
click at [473, 382] on td "3500" at bounding box center [449, 372] width 82 height 84
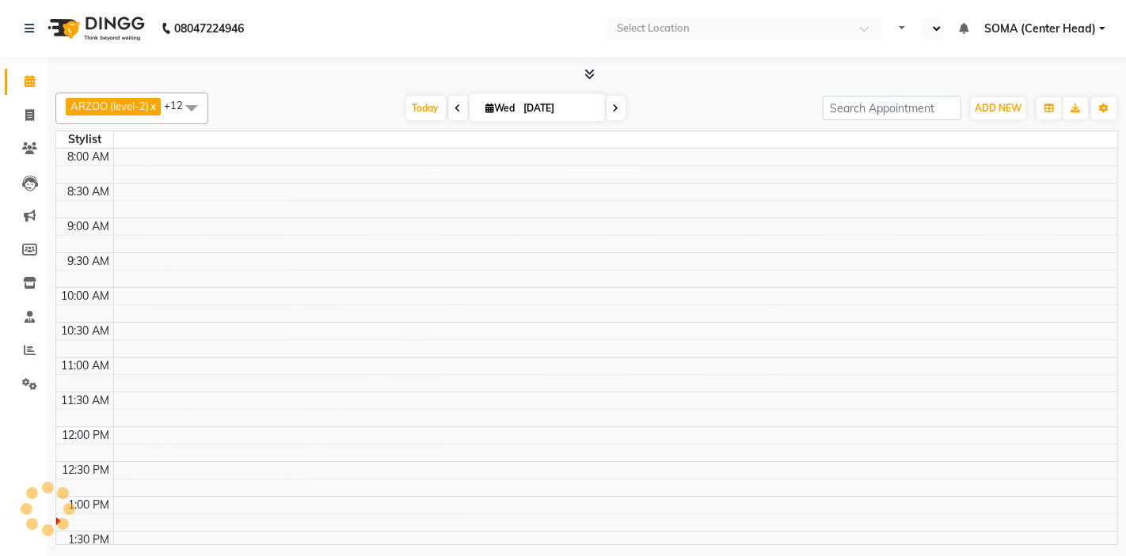
select select "en"
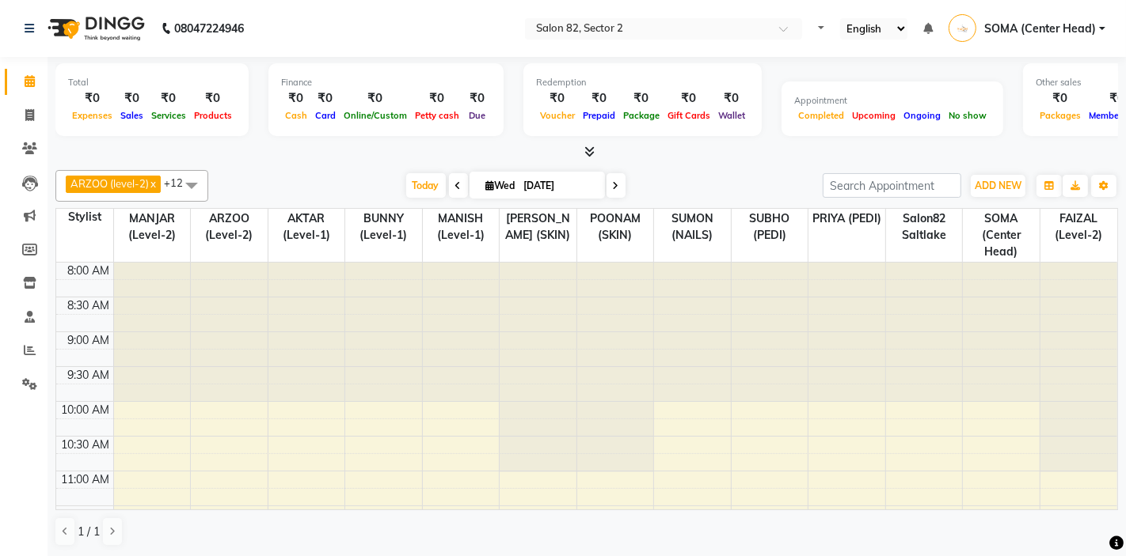
select select "en"
